Goal: Check status

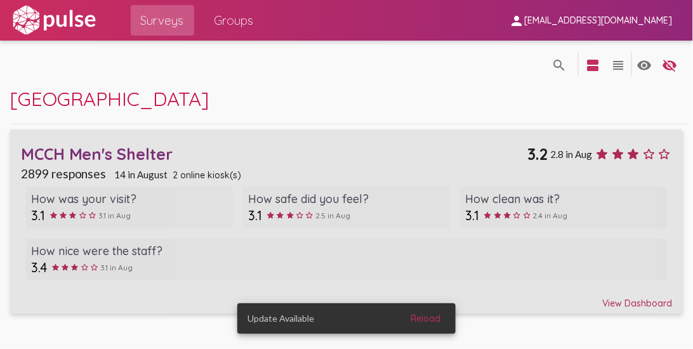
click at [461, 218] on div "View Dashboard" at bounding box center [347, 297] width 652 height 23
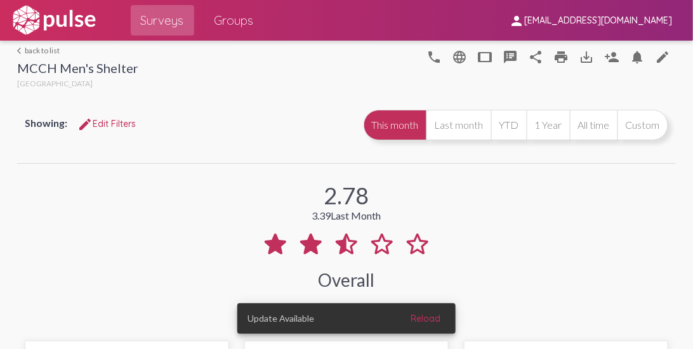
click at [184, 145] on div "Showing: edit Edit Filters This month Last month YTD 1 Year All time Custom" at bounding box center [346, 132] width 658 height 61
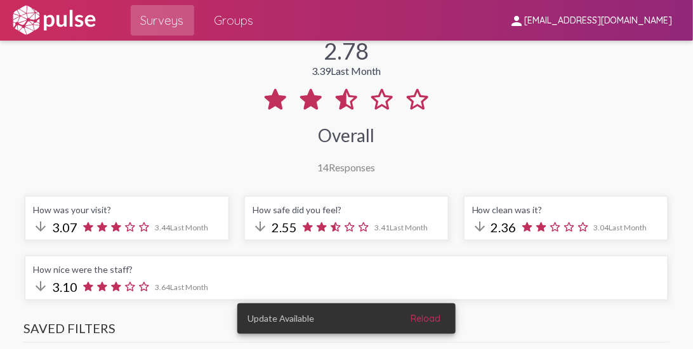
scroll to position [217, 0]
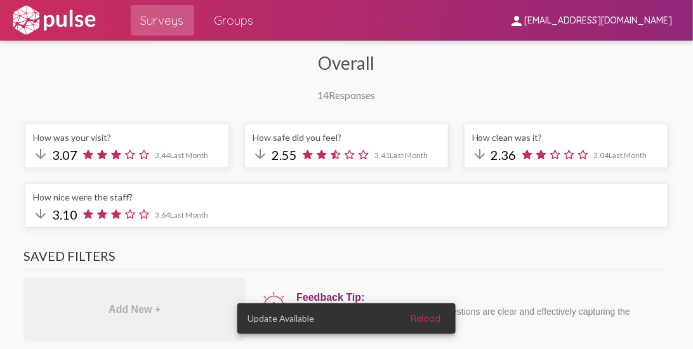
click at [128, 135] on div "How was your visit?" at bounding box center [127, 137] width 188 height 11
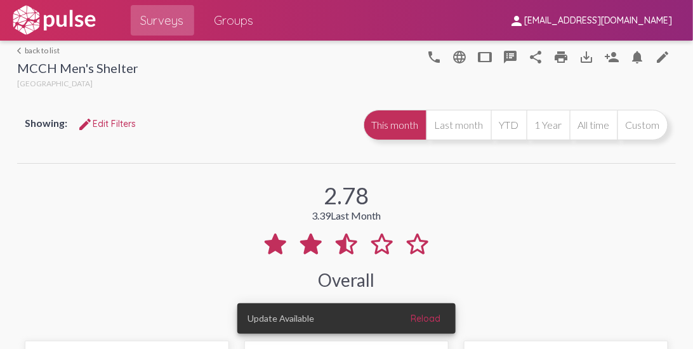
scroll to position [0, 0]
click at [166, 105] on div "Showing: edit Edit Filters This month Last month YTD 1 Year All time Custom" at bounding box center [346, 132] width 658 height 61
click at [212, 124] on div "Showing: edit Edit Filters" at bounding box center [186, 123] width 323 height 23
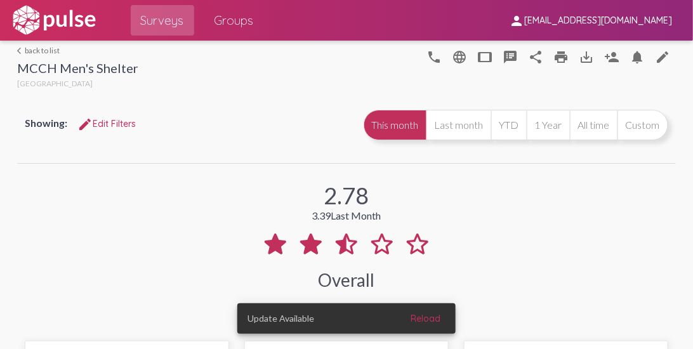
click at [212, 124] on div "Showing: edit Edit Filters" at bounding box center [186, 123] width 323 height 23
